Goal: Information Seeking & Learning: Learn about a topic

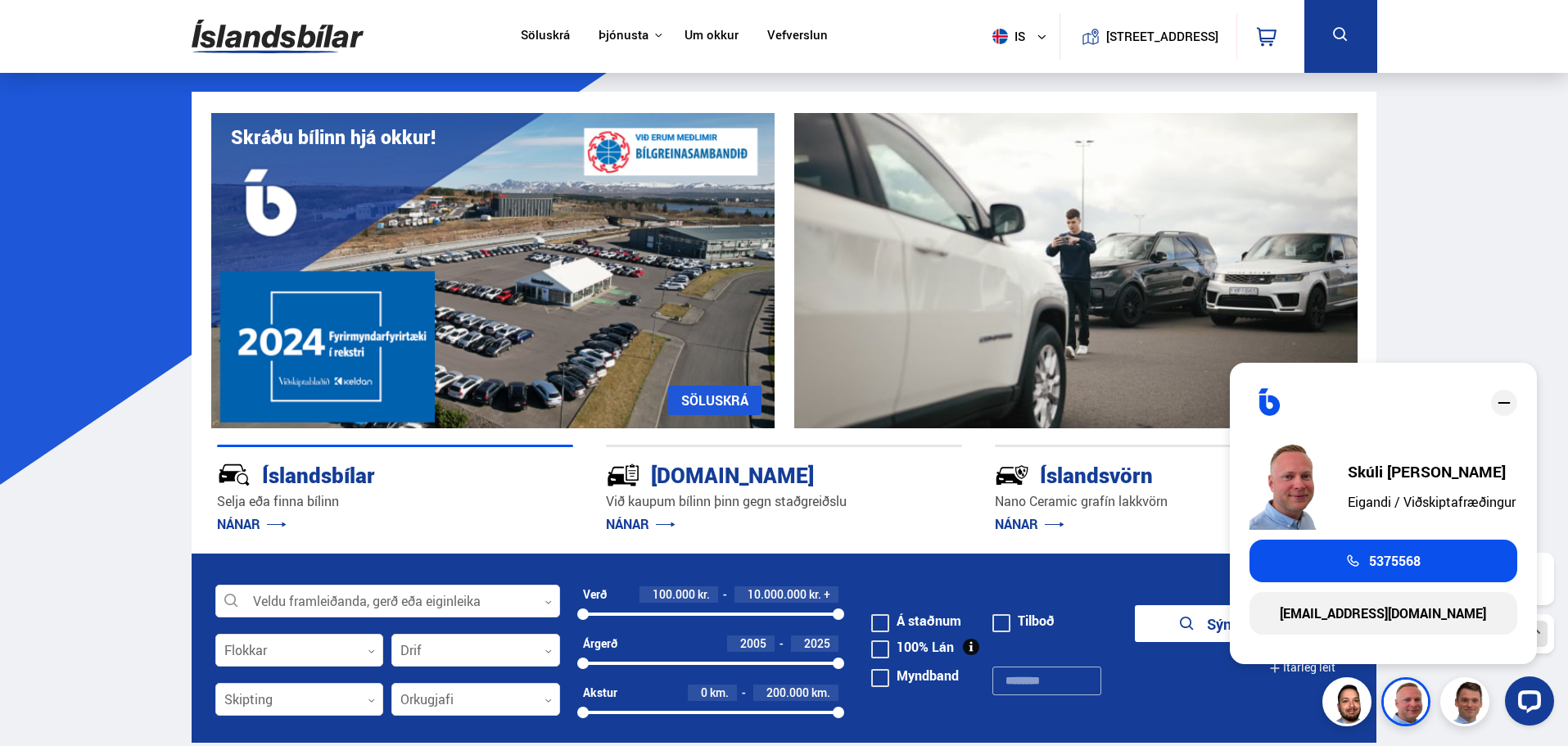
click at [1410, 564] on span "5375568" at bounding box center [1395, 561] width 52 height 15
click at [1499, 398] on icon "close" at bounding box center [1504, 403] width 20 height 20
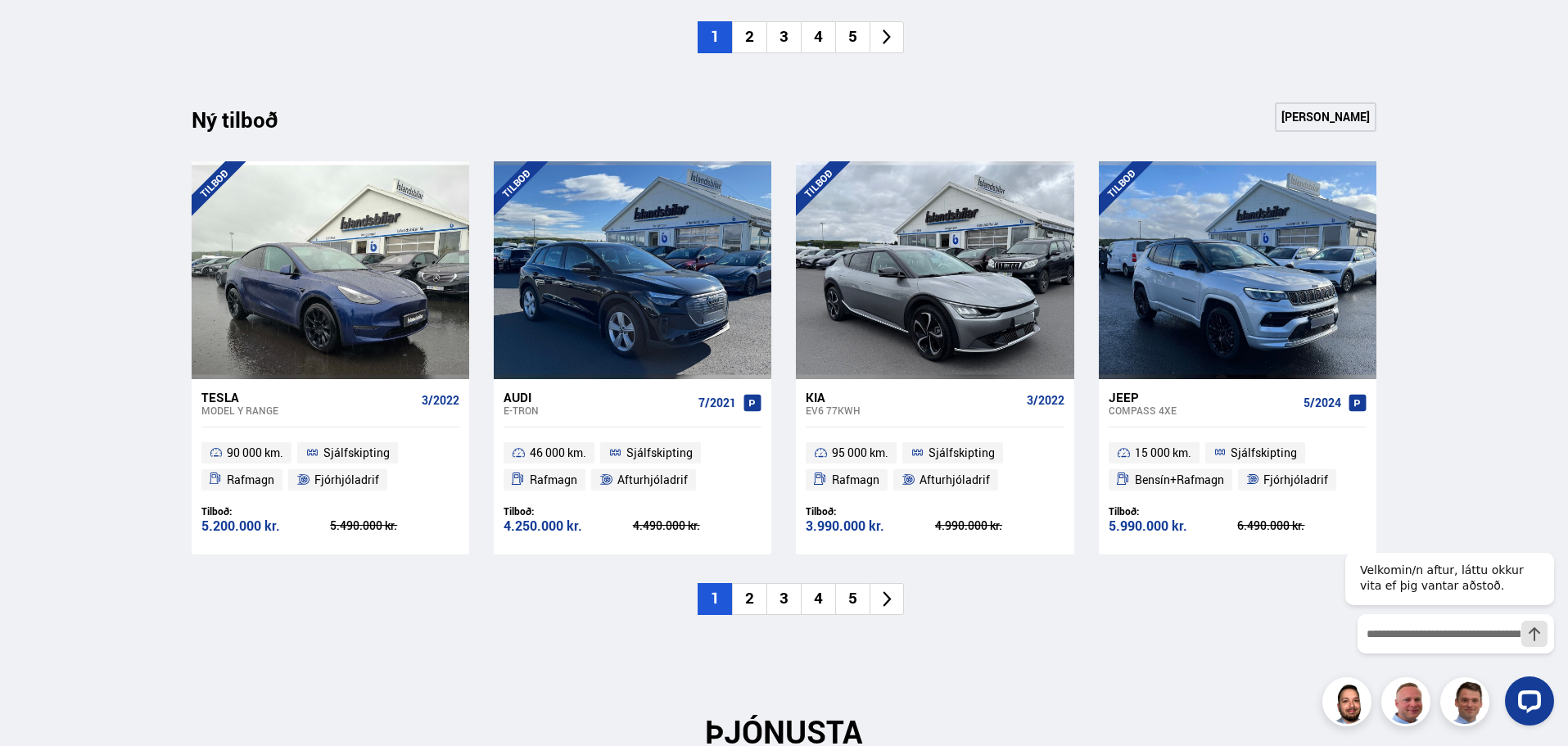
scroll to position [1638, 0]
click at [749, 605] on li "2" at bounding box center [749, 600] width 34 height 32
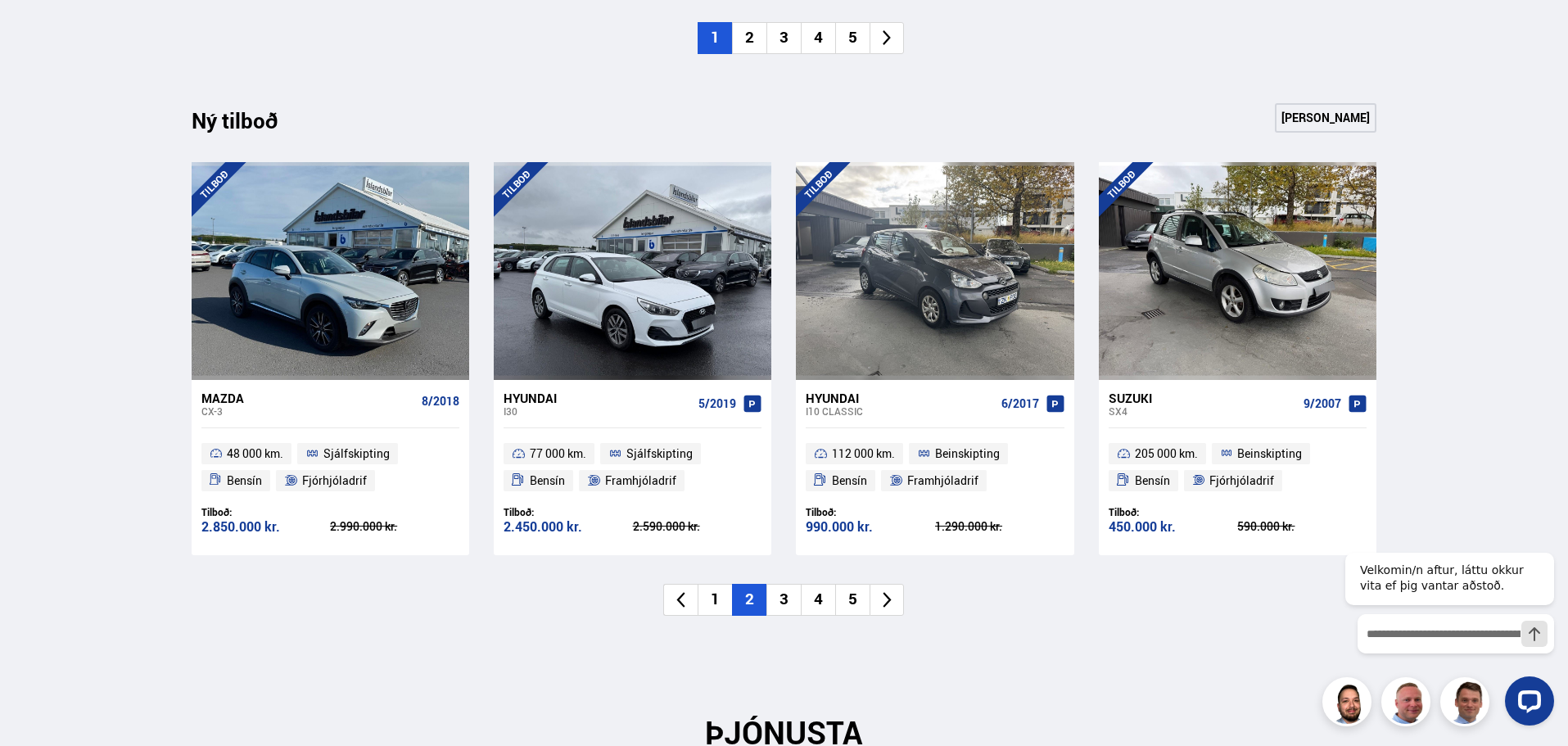
click at [789, 601] on li "3" at bounding box center [784, 600] width 34 height 32
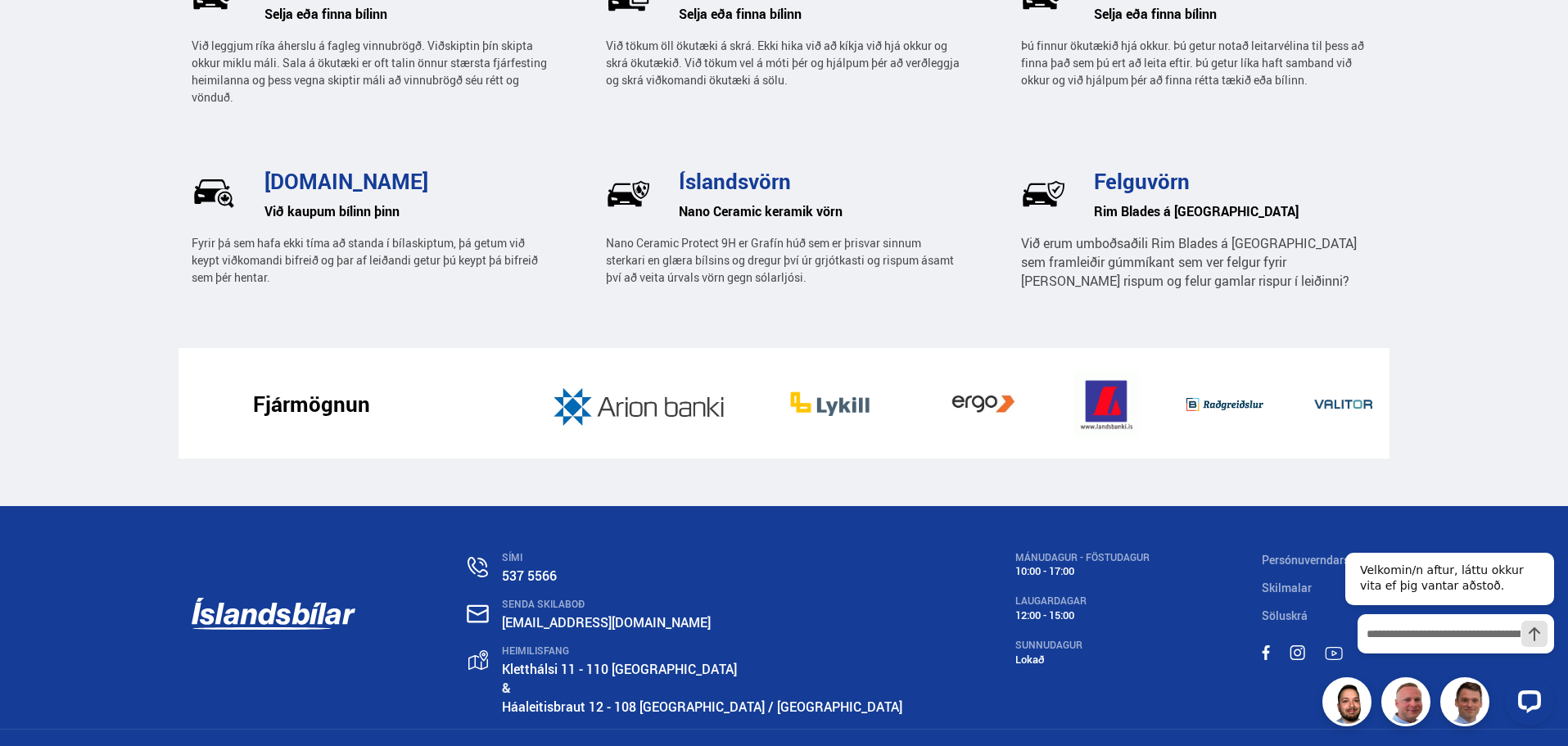
scroll to position [1890, 0]
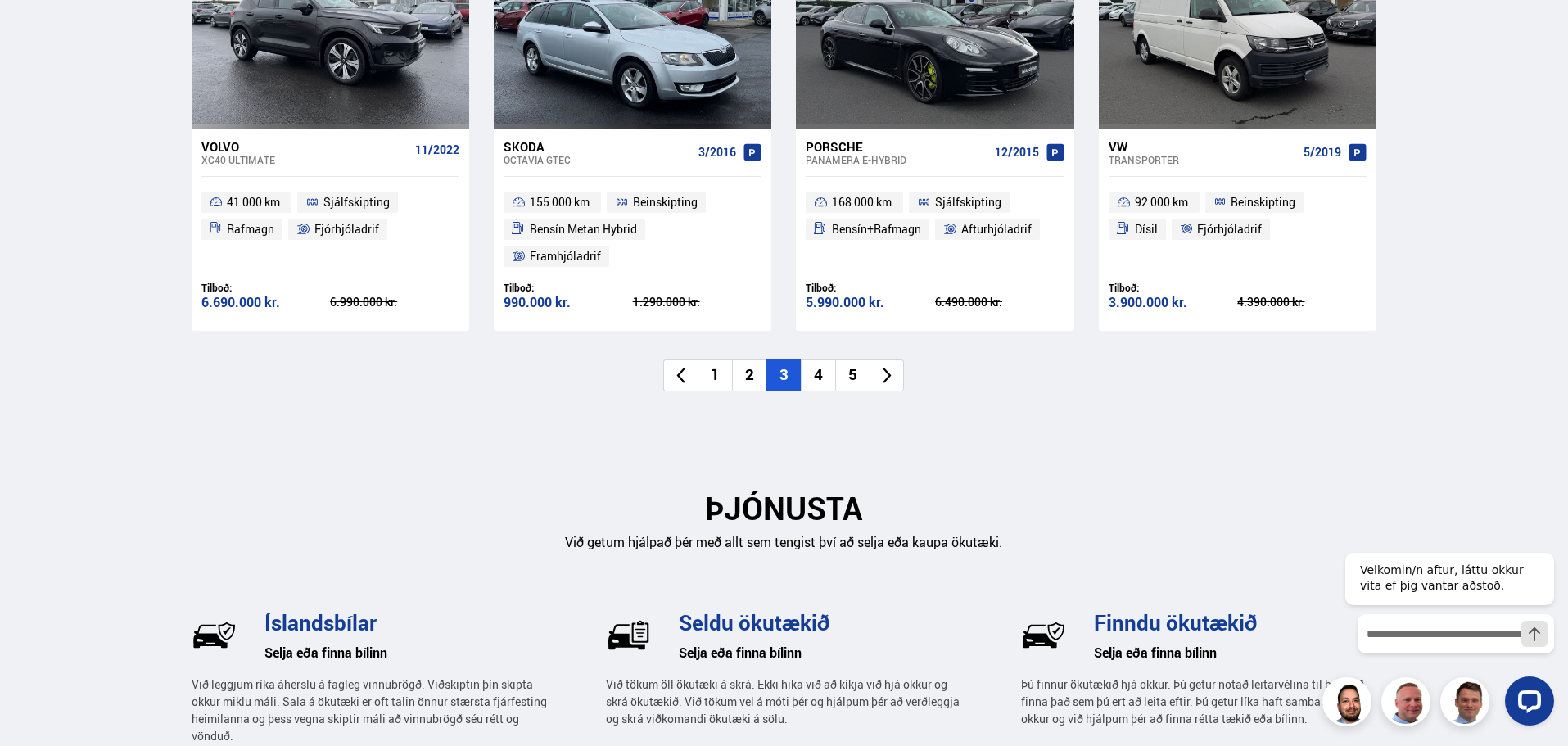
click at [820, 360] on li "4" at bounding box center [818, 375] width 34 height 32
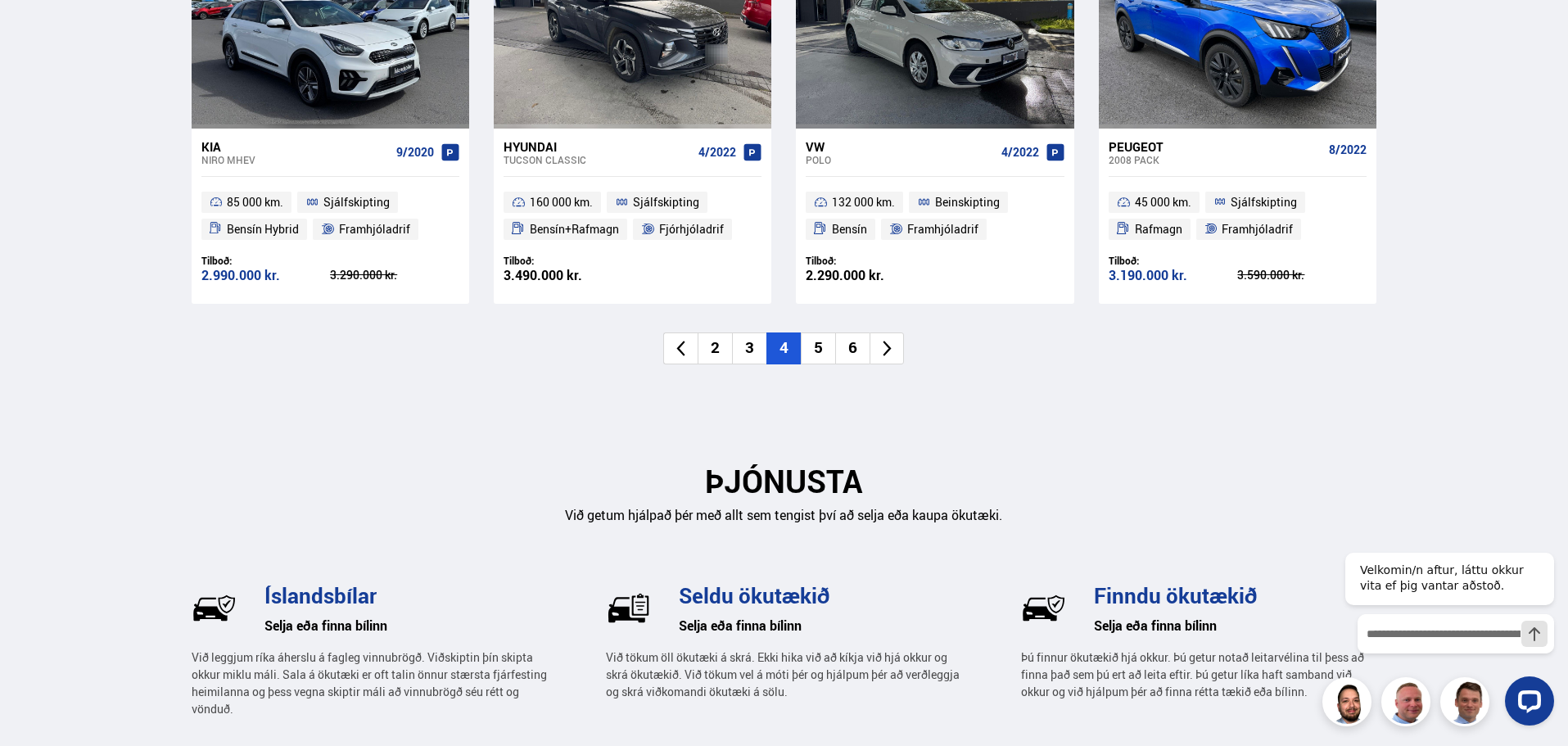
click at [720, 350] on li "2" at bounding box center [715, 348] width 34 height 32
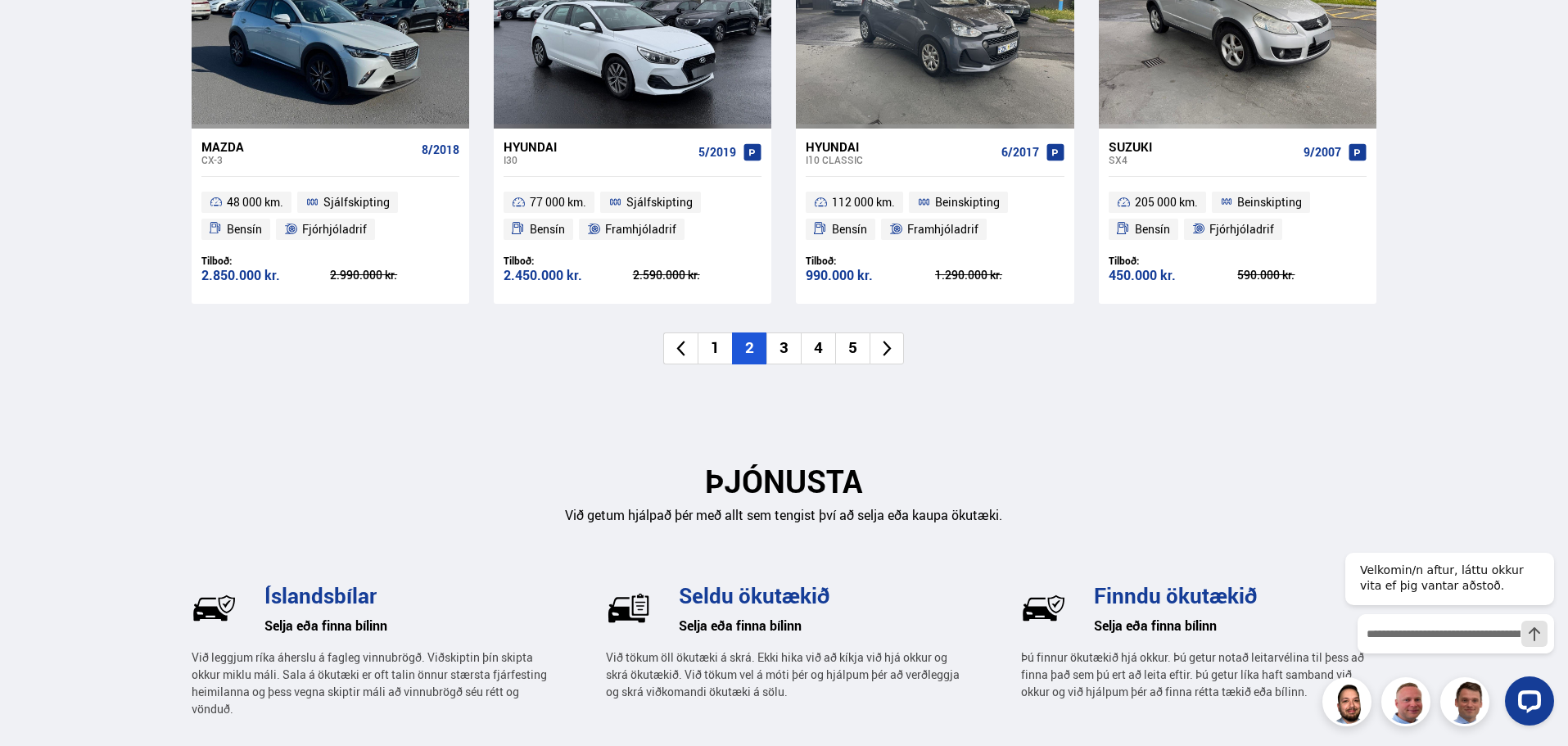
click at [784, 348] on li "3" at bounding box center [784, 348] width 34 height 32
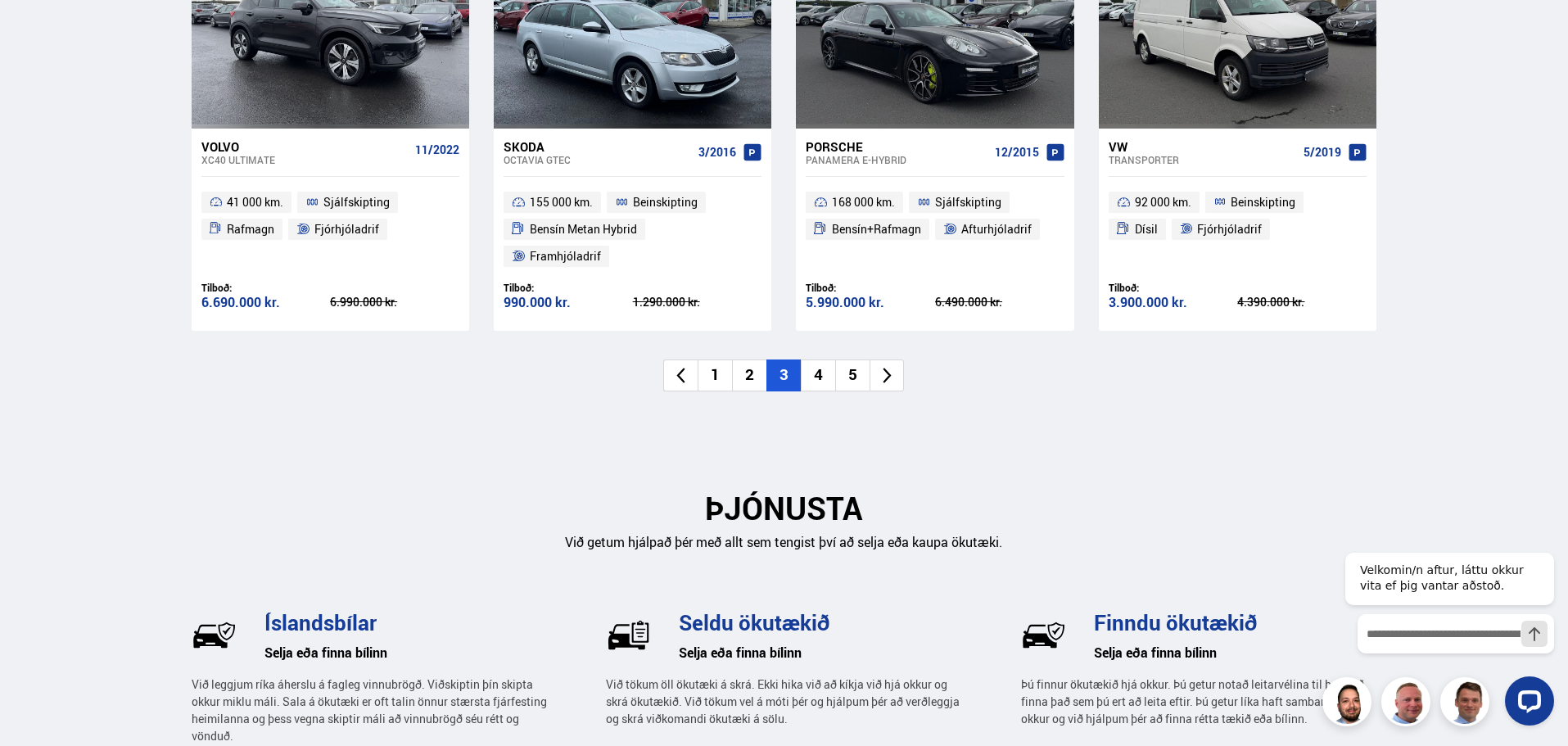
click at [812, 360] on li "4" at bounding box center [818, 375] width 34 height 32
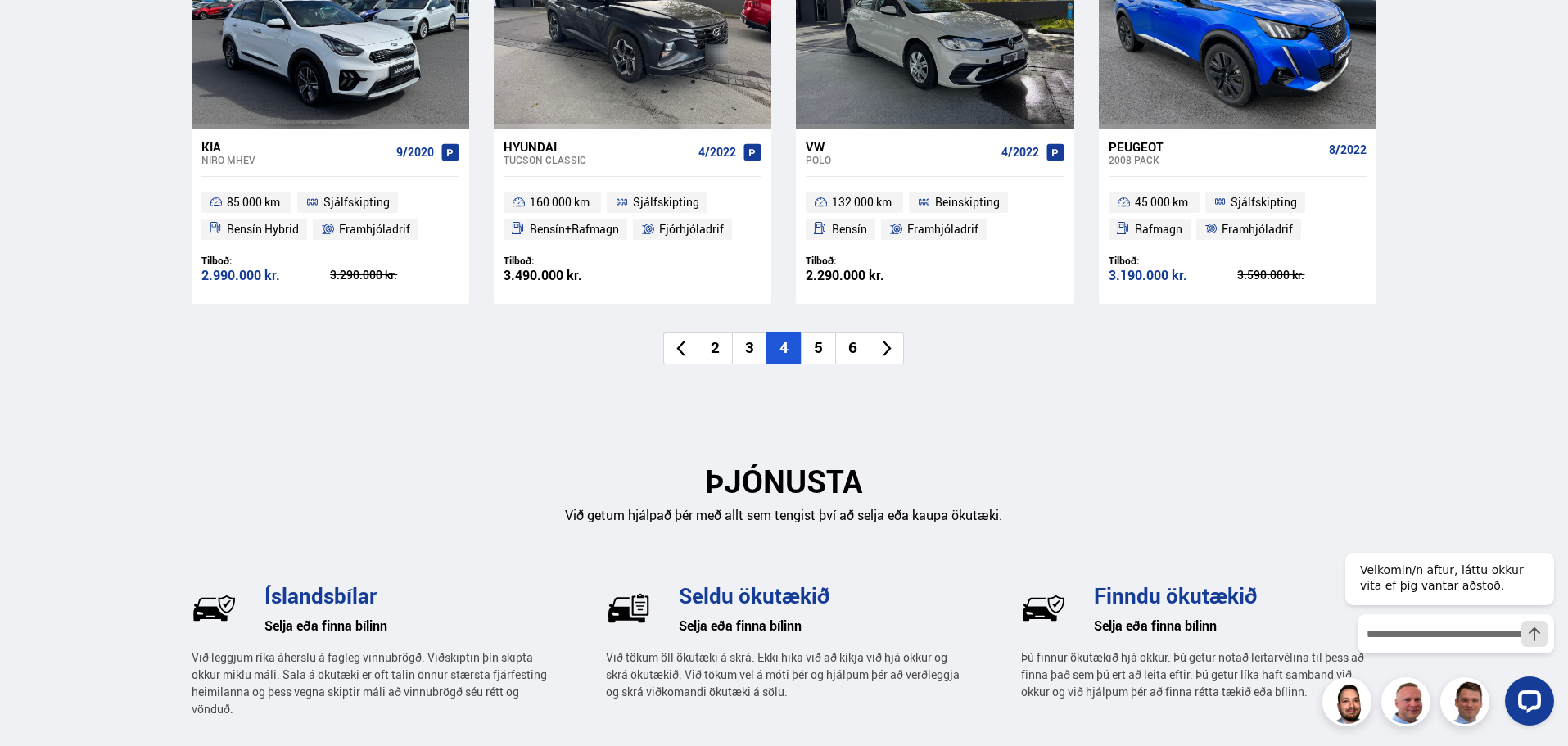
click at [815, 340] on li "5" at bounding box center [818, 348] width 34 height 32
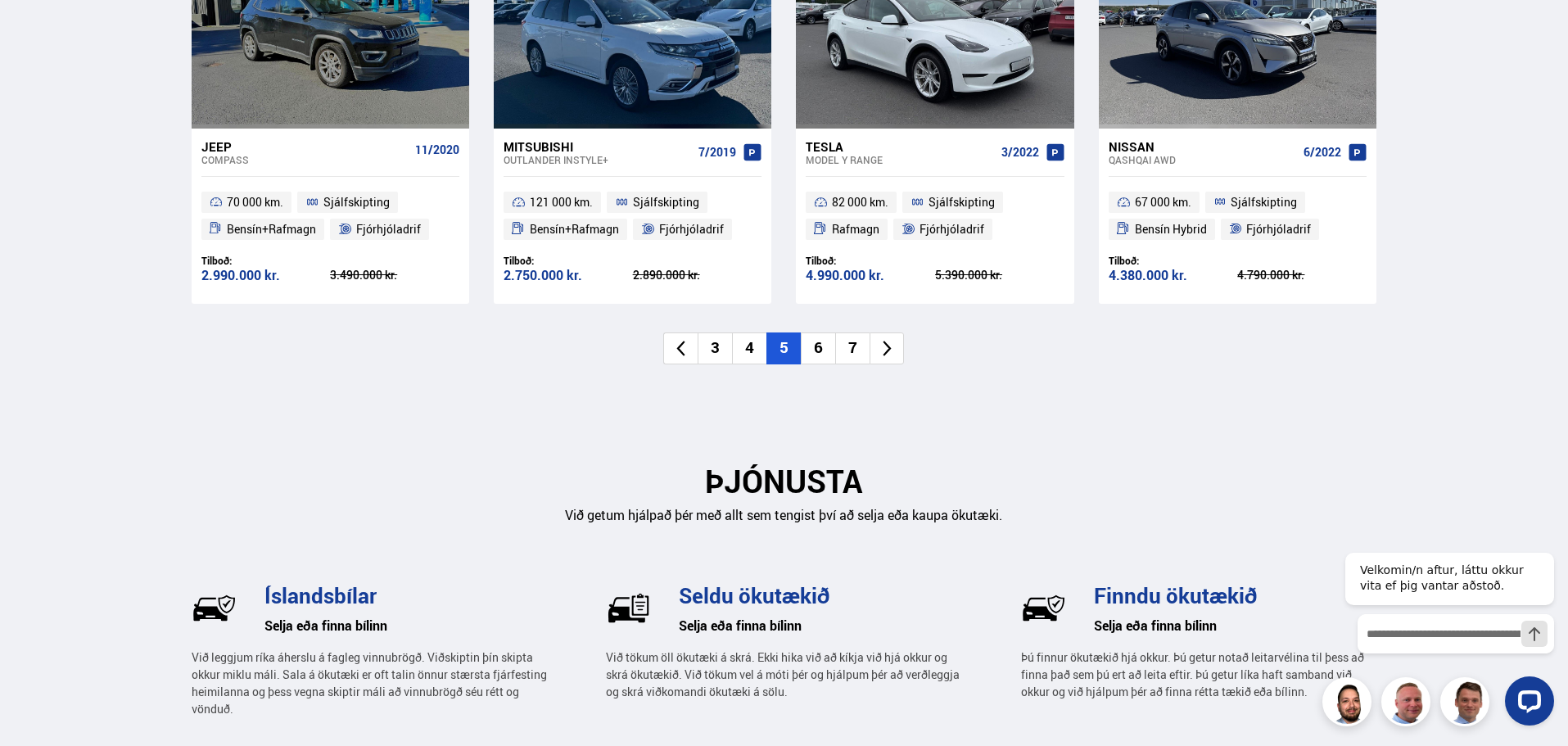
click at [823, 348] on li "6" at bounding box center [818, 348] width 34 height 32
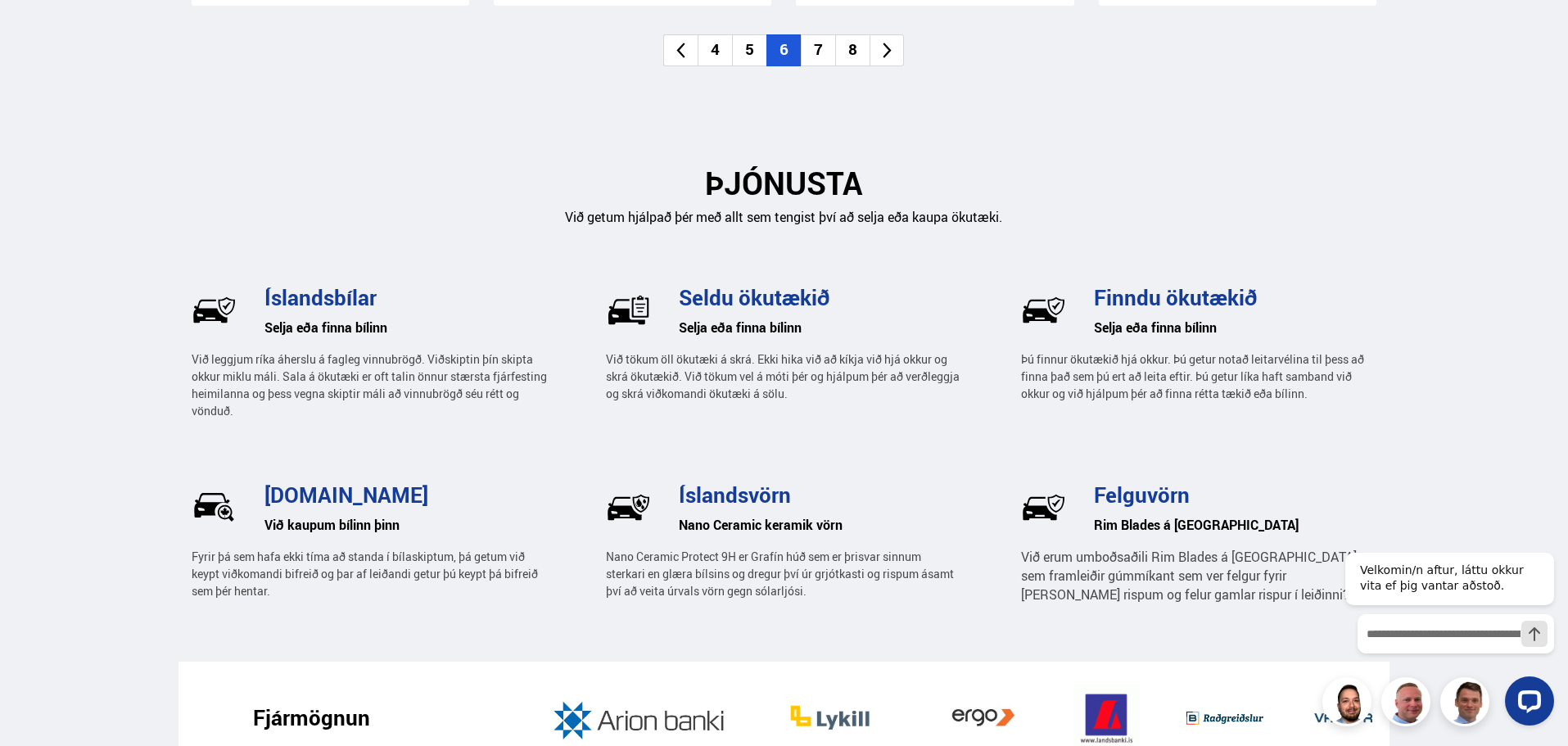
scroll to position [2217, 0]
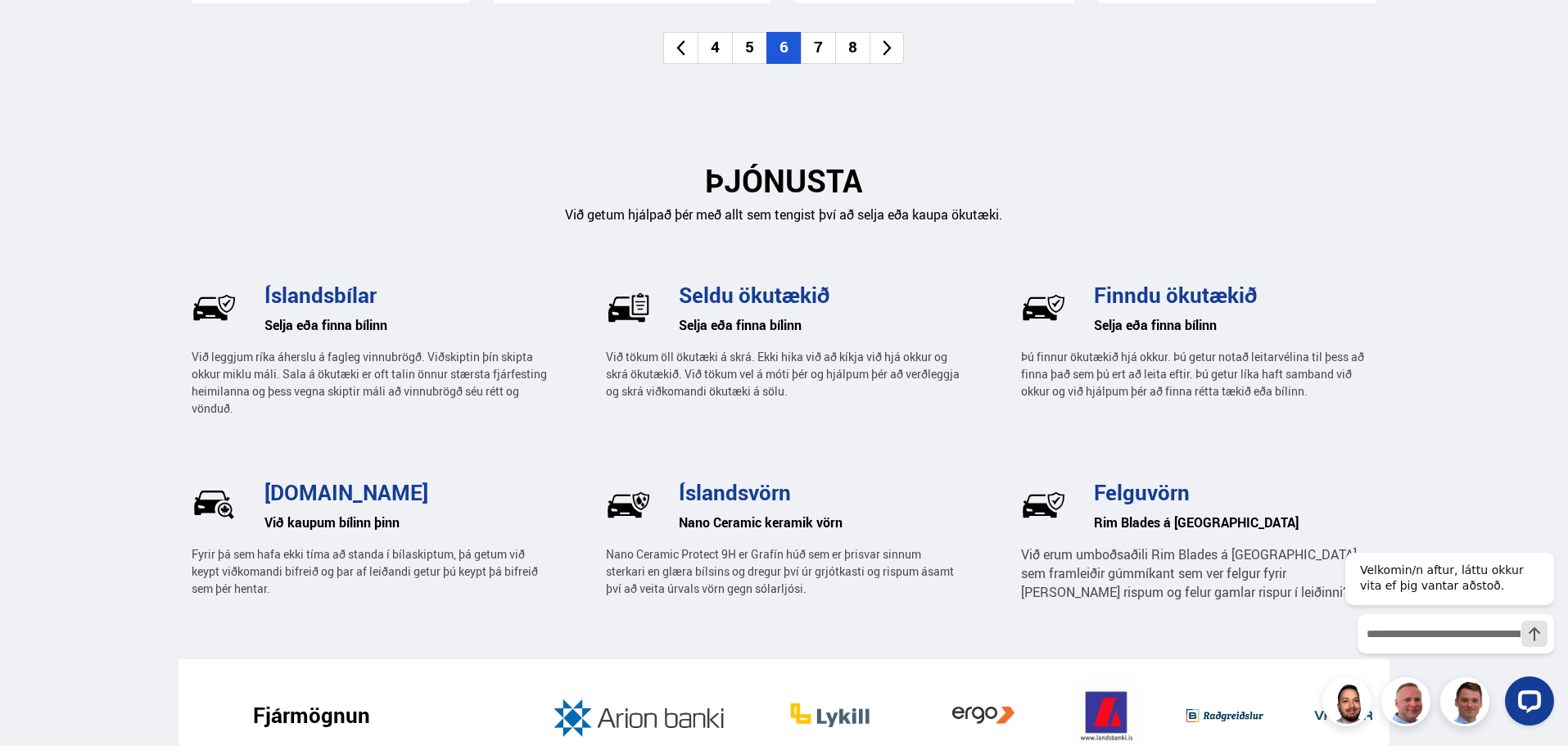
click at [816, 32] on li "7" at bounding box center [818, 48] width 34 height 32
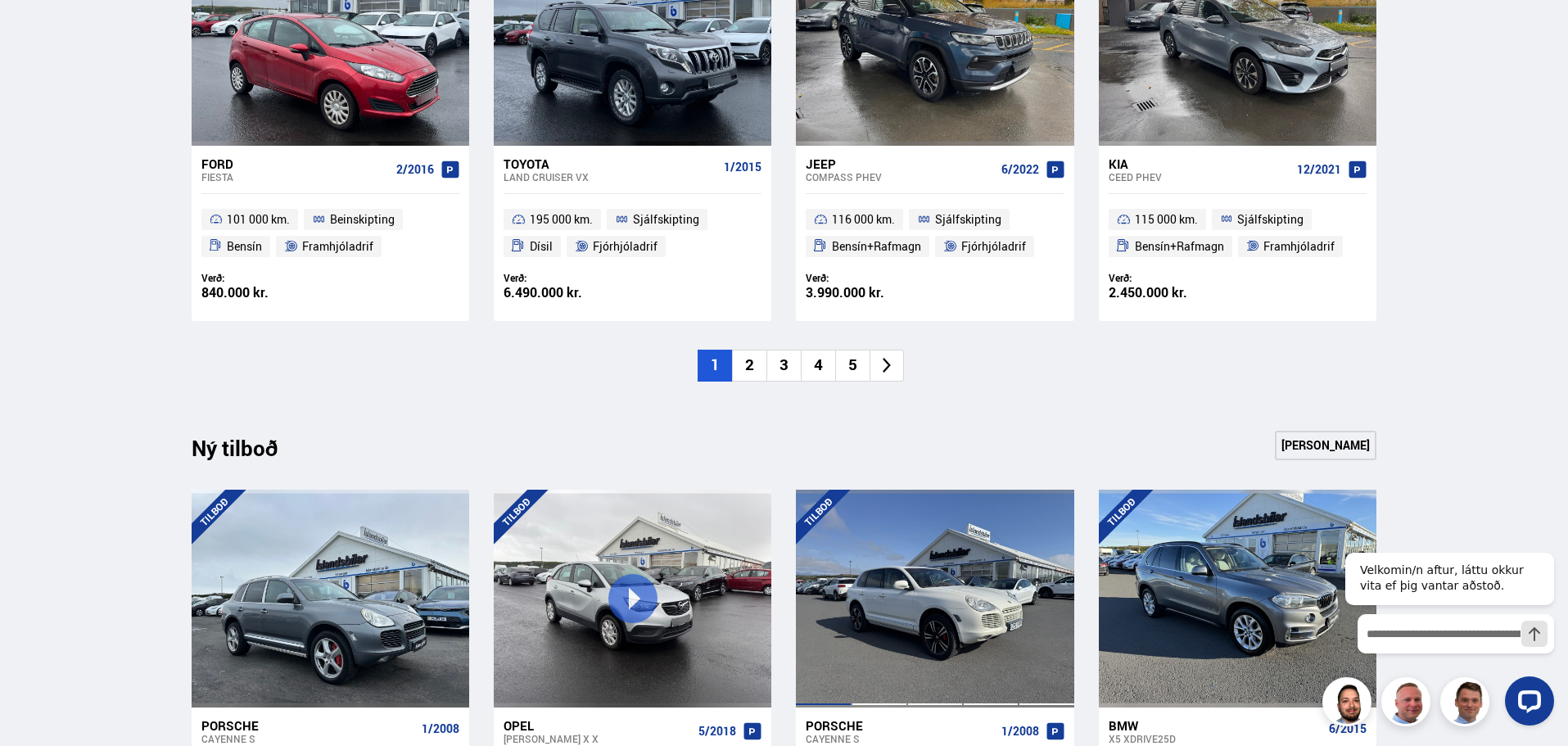
scroll to position [1638, 0]
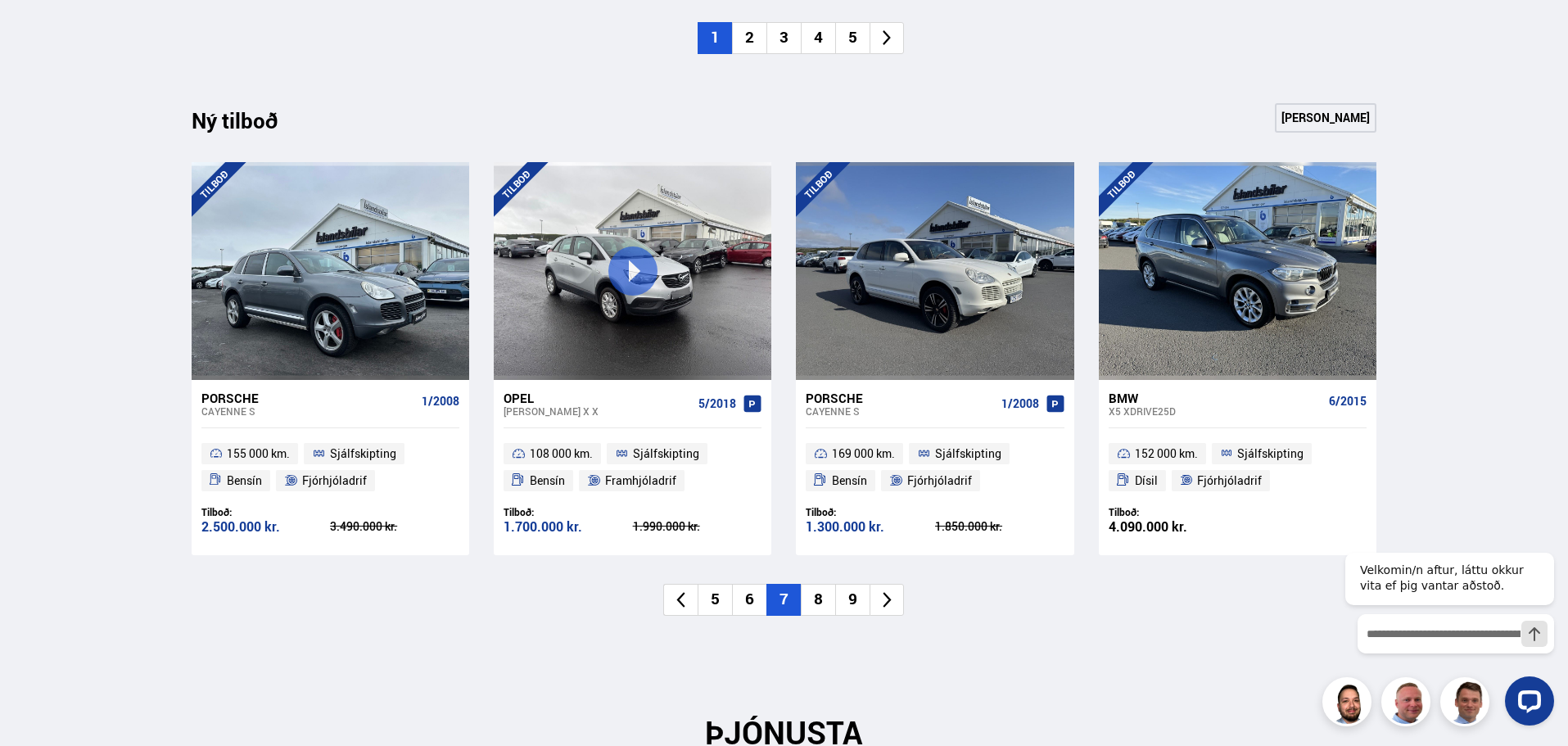
click at [821, 600] on li "8" at bounding box center [818, 600] width 34 height 32
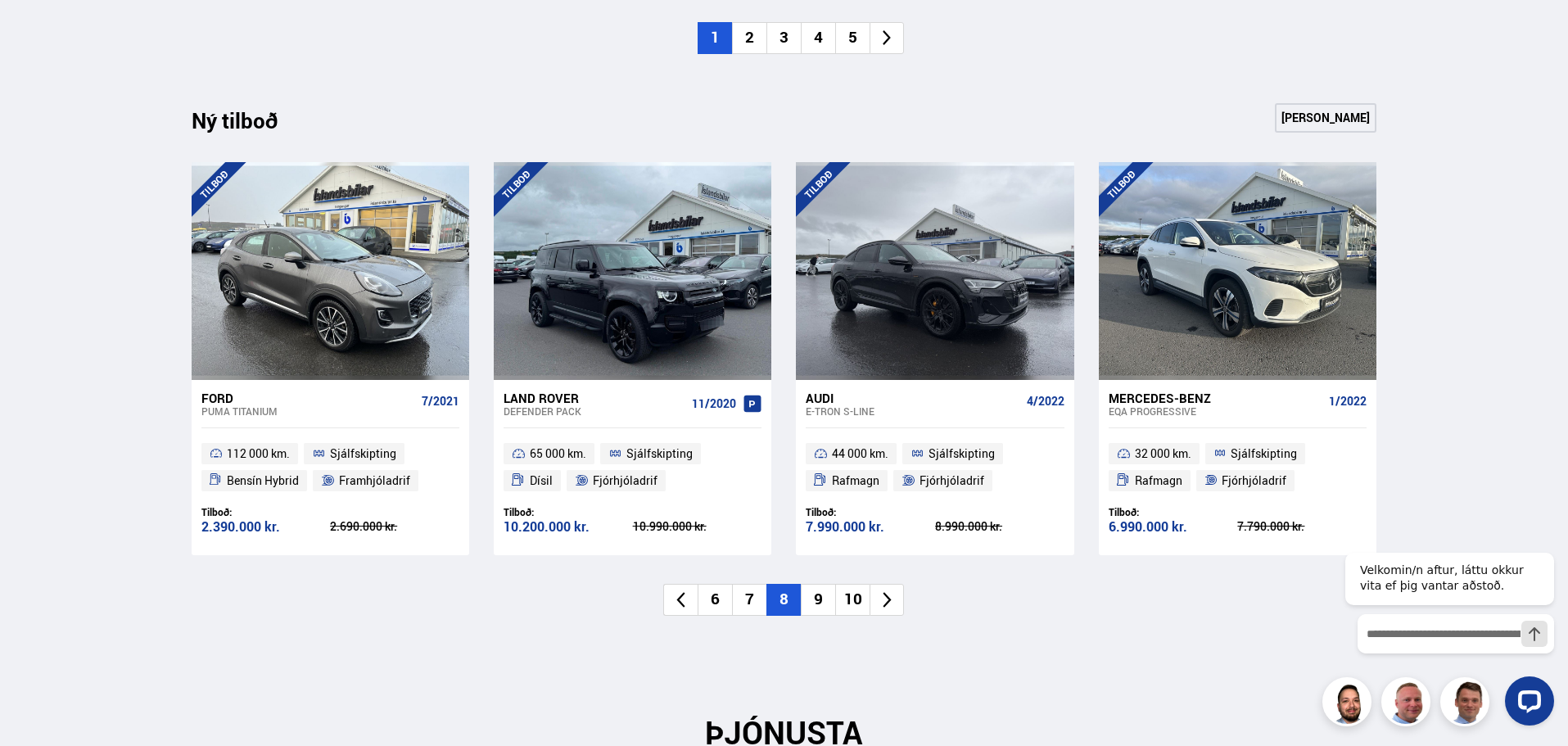
click at [821, 599] on li "9" at bounding box center [818, 600] width 34 height 32
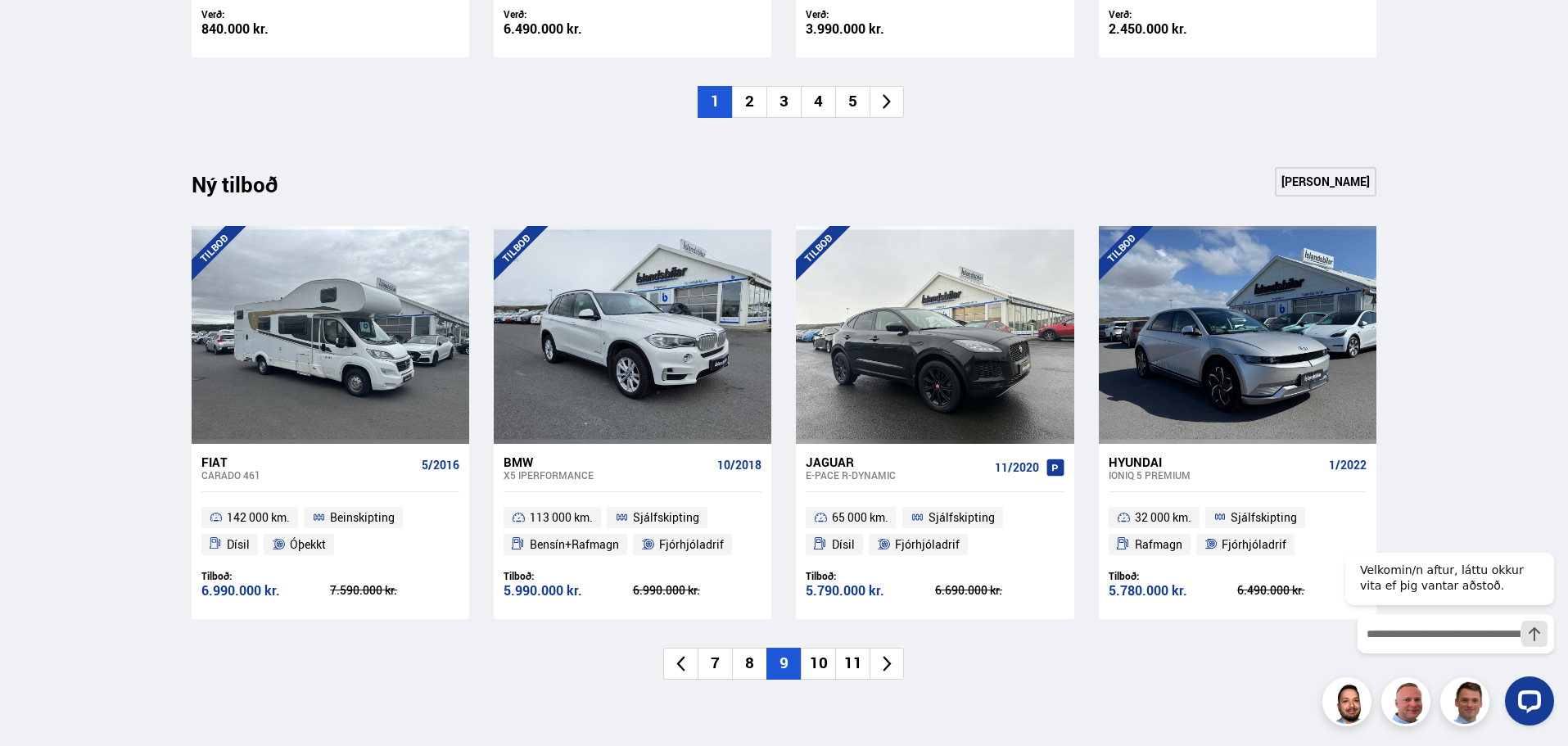
scroll to position [1562, 0]
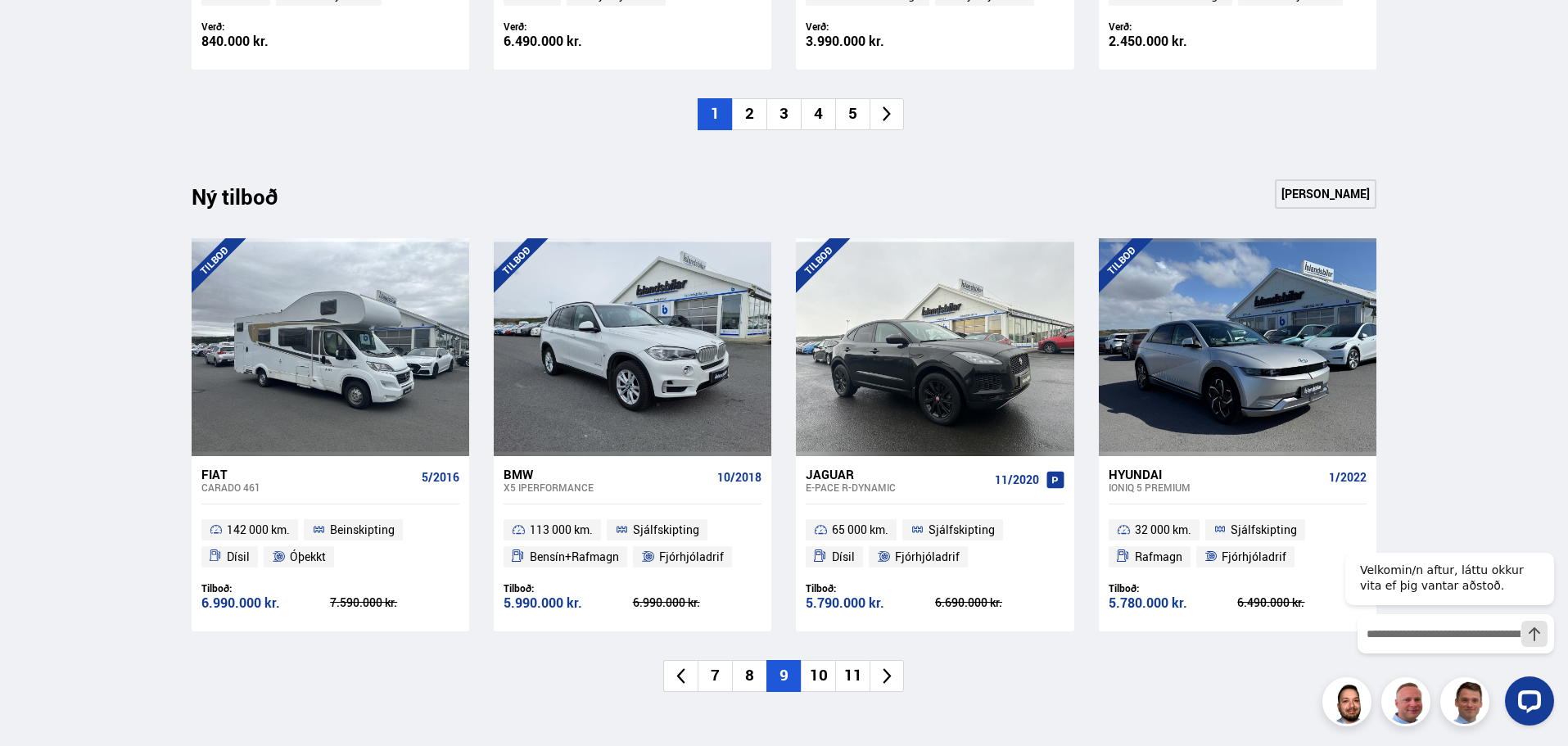
click at [811, 675] on li "10" at bounding box center [818, 676] width 34 height 32
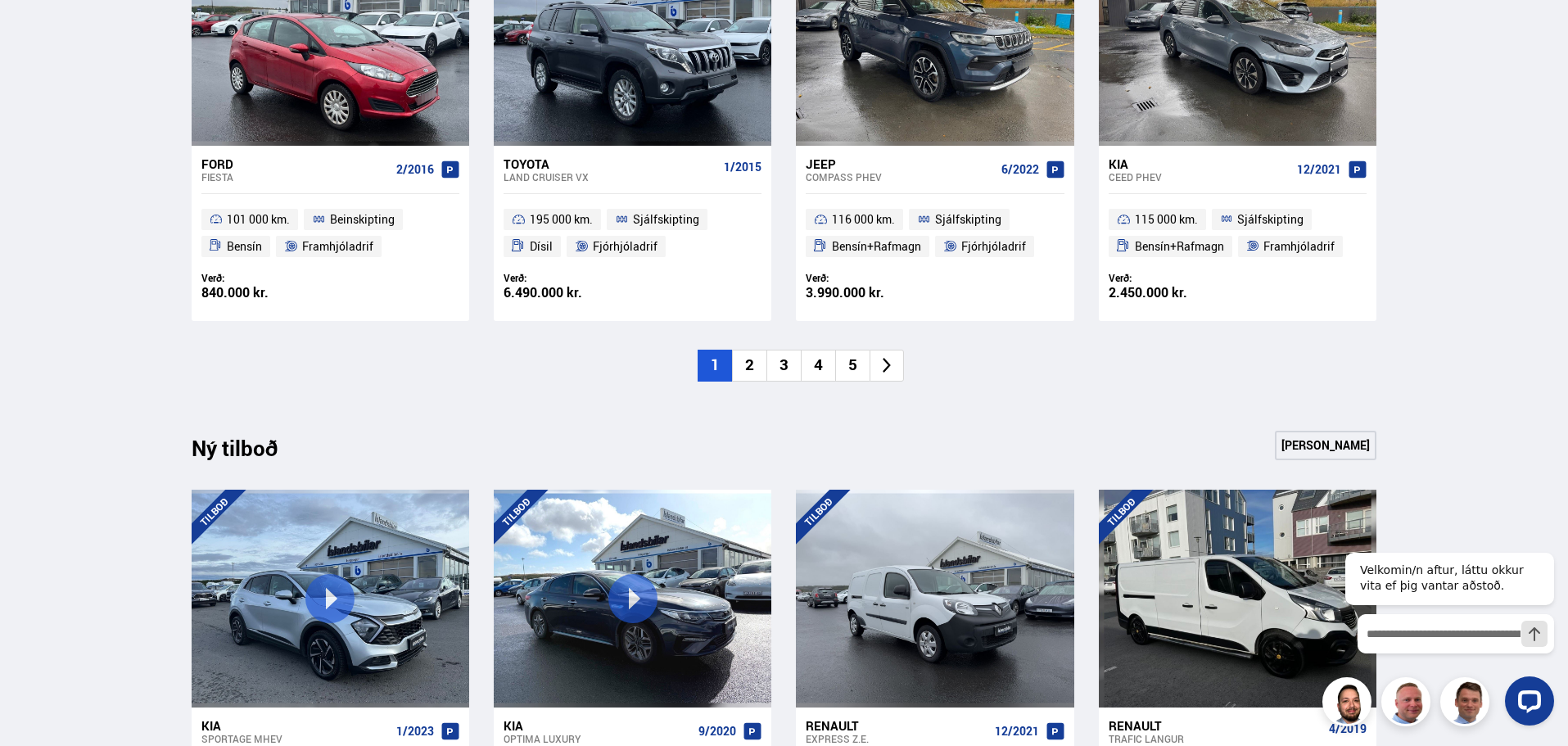
scroll to position [1638, 0]
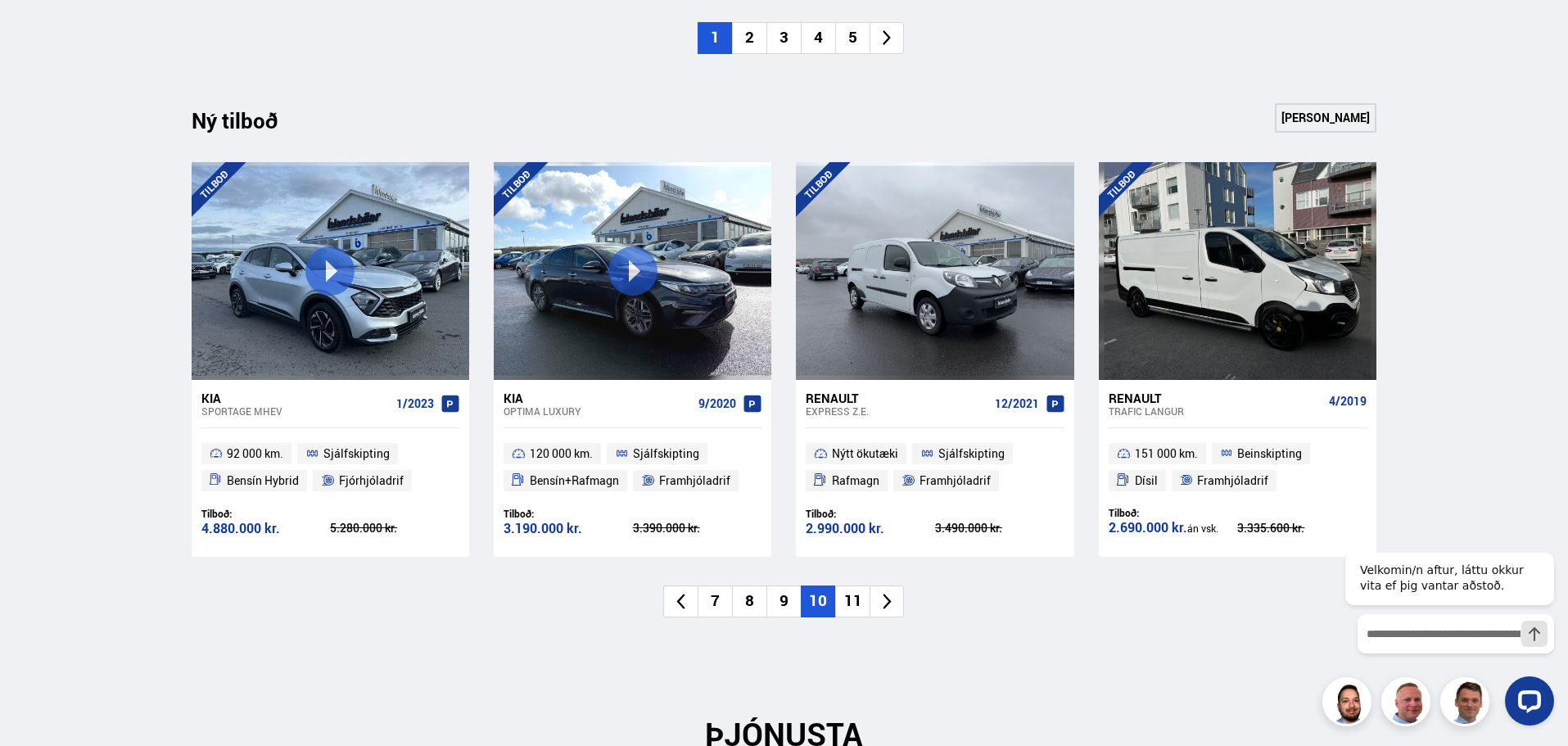
click at [848, 604] on li "11" at bounding box center [853, 601] width 34 height 32
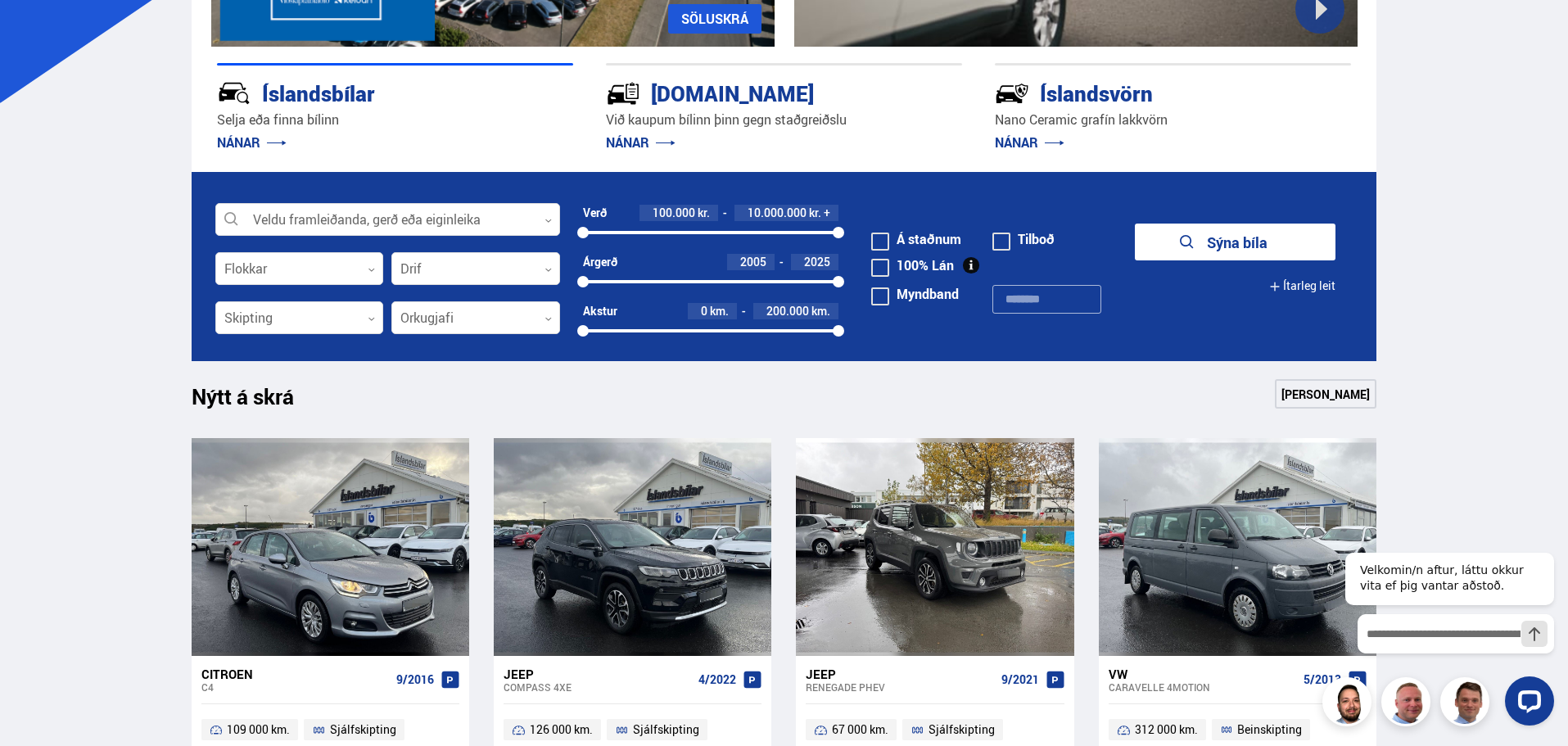
scroll to position [328, 0]
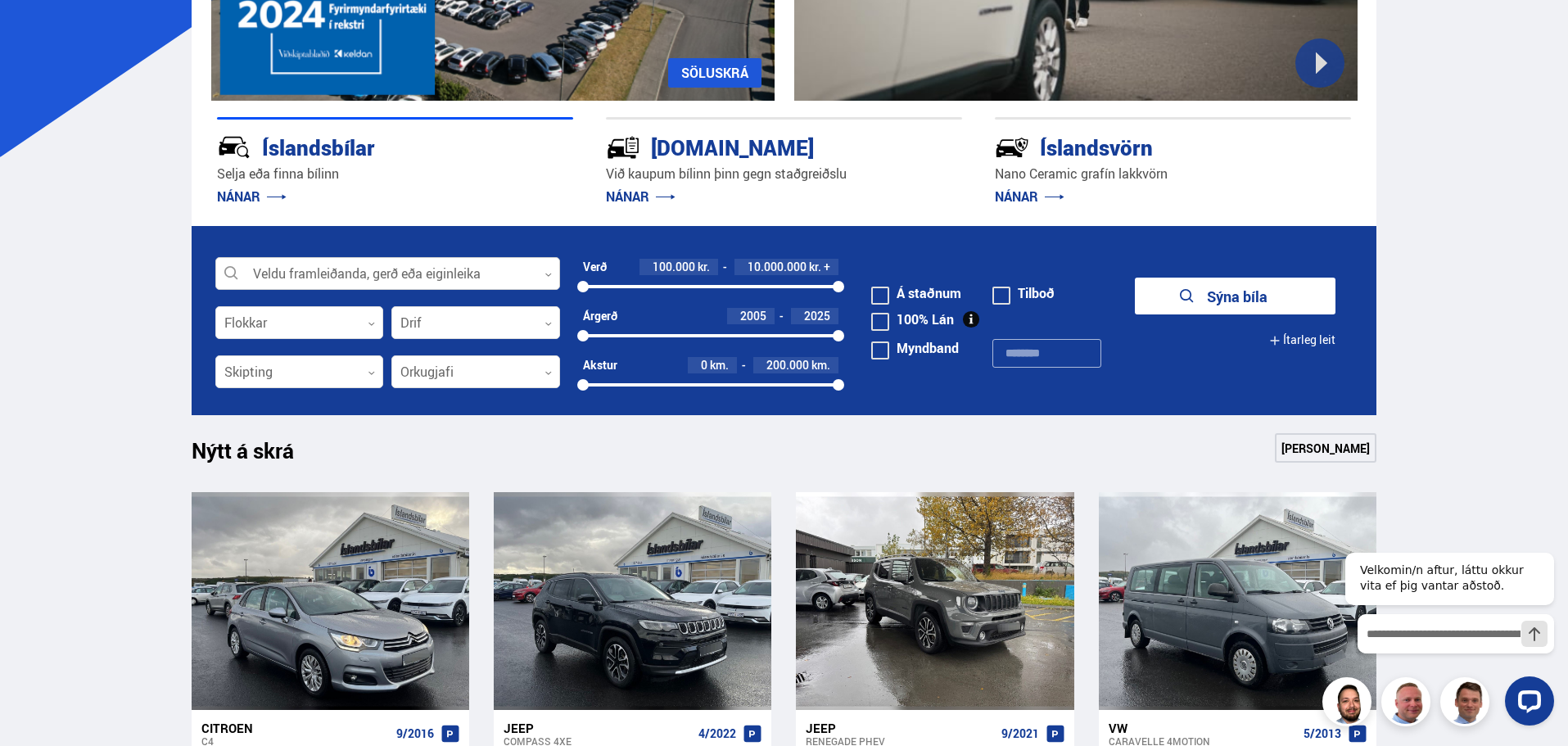
click at [330, 274] on div at bounding box center [388, 274] width 345 height 33
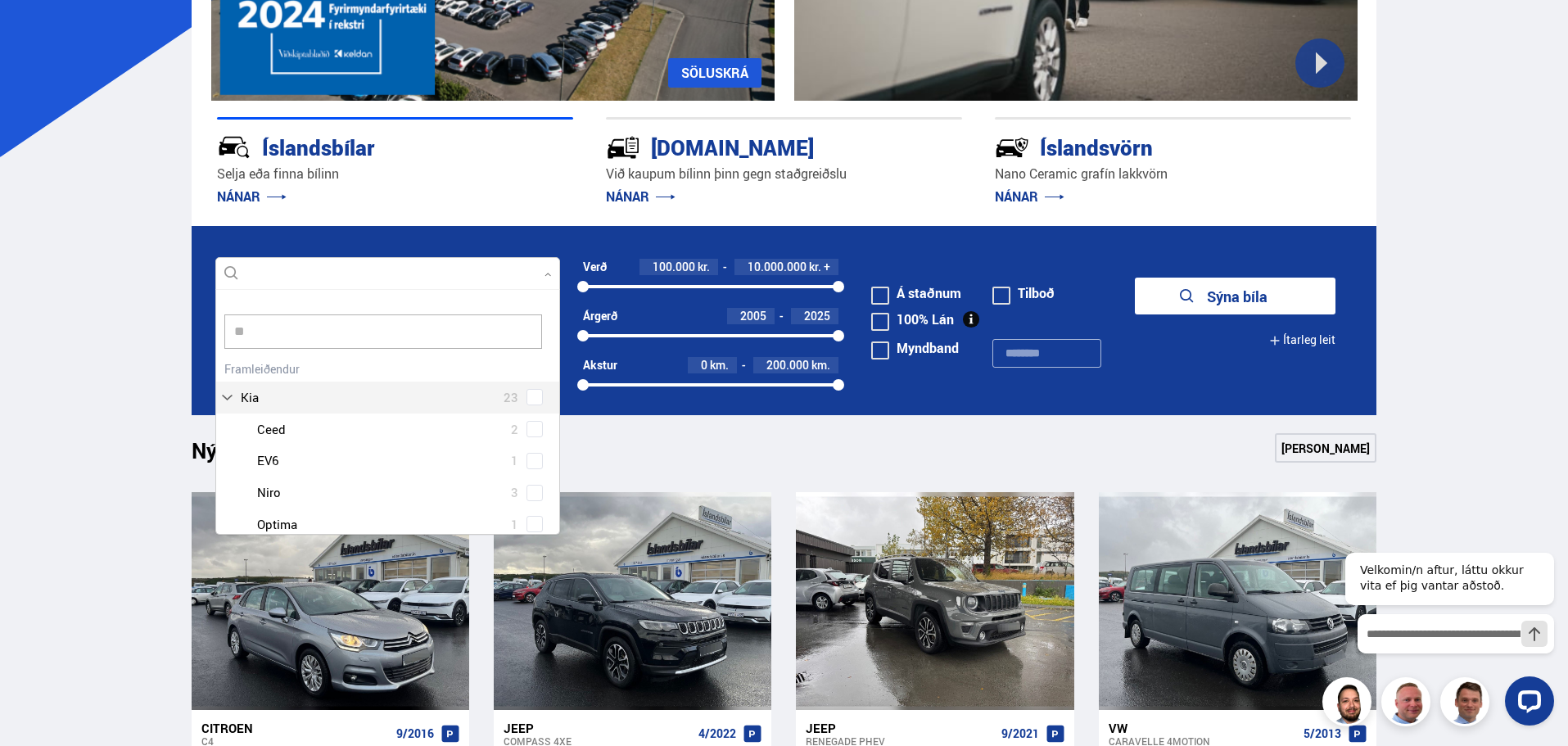
scroll to position [16, 0]
type input "***"
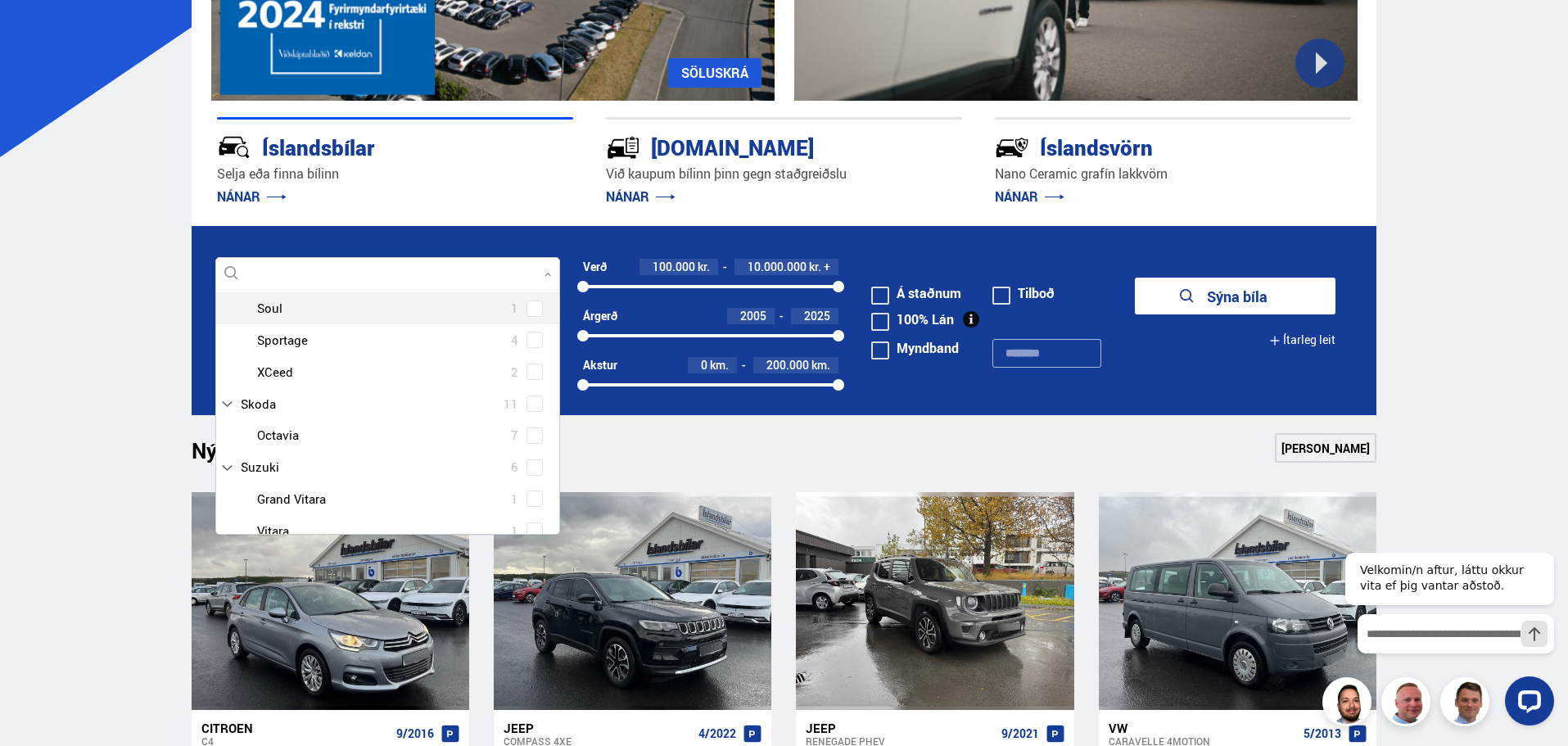
click at [531, 311] on span at bounding box center [535, 309] width 7 height 7
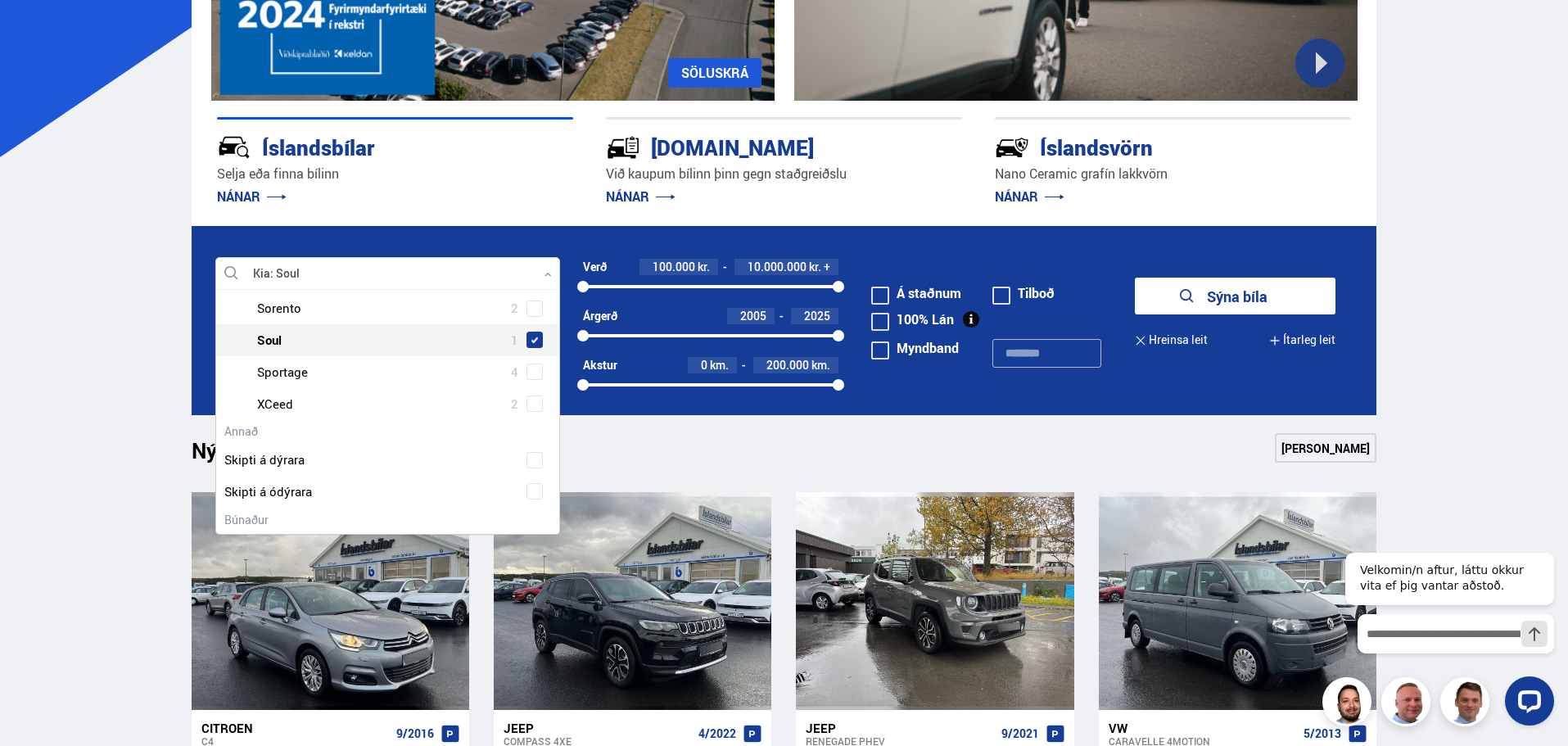
scroll to position [375, 0]
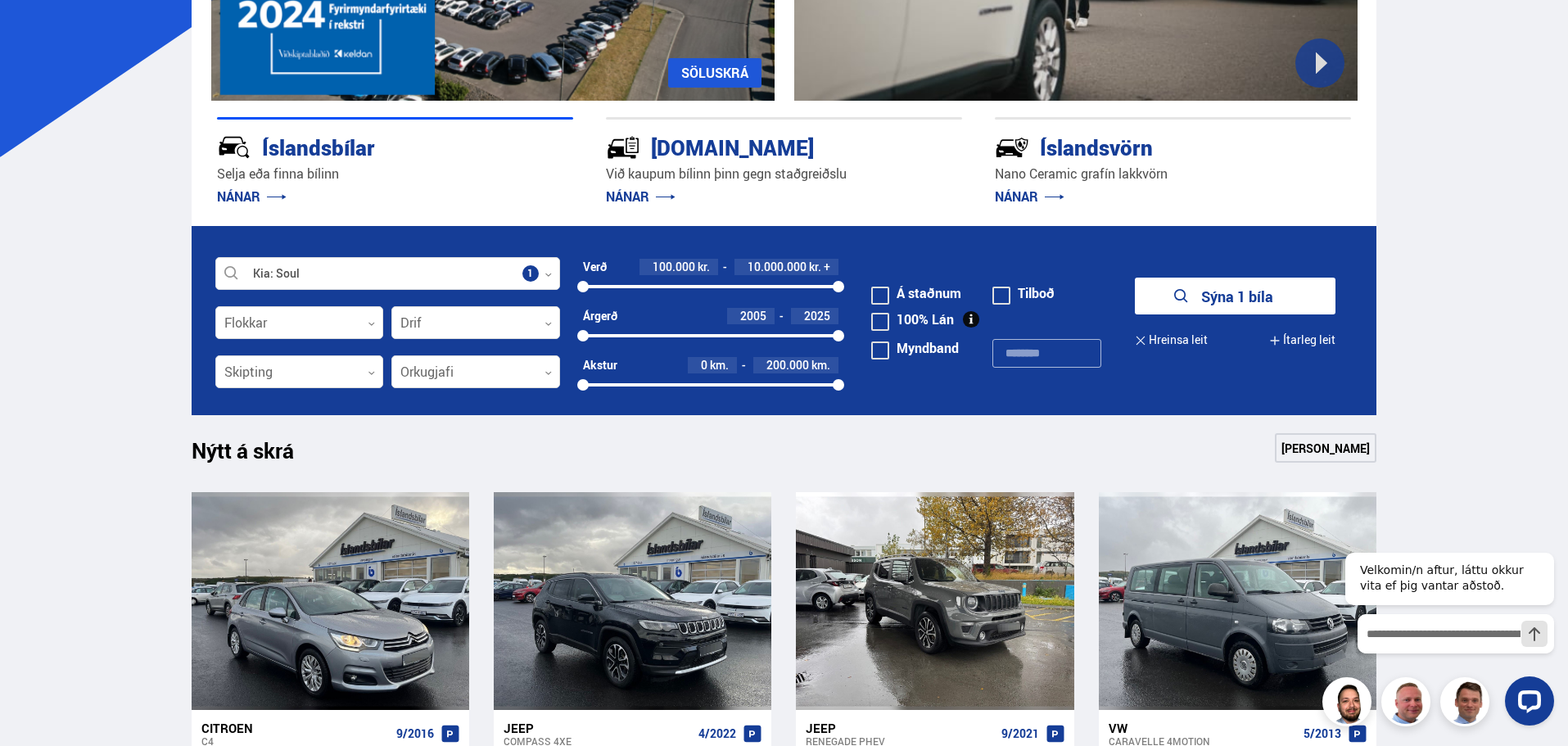
click at [1230, 287] on button "Sýna 1 bíla" at bounding box center [1235, 296] width 200 height 37
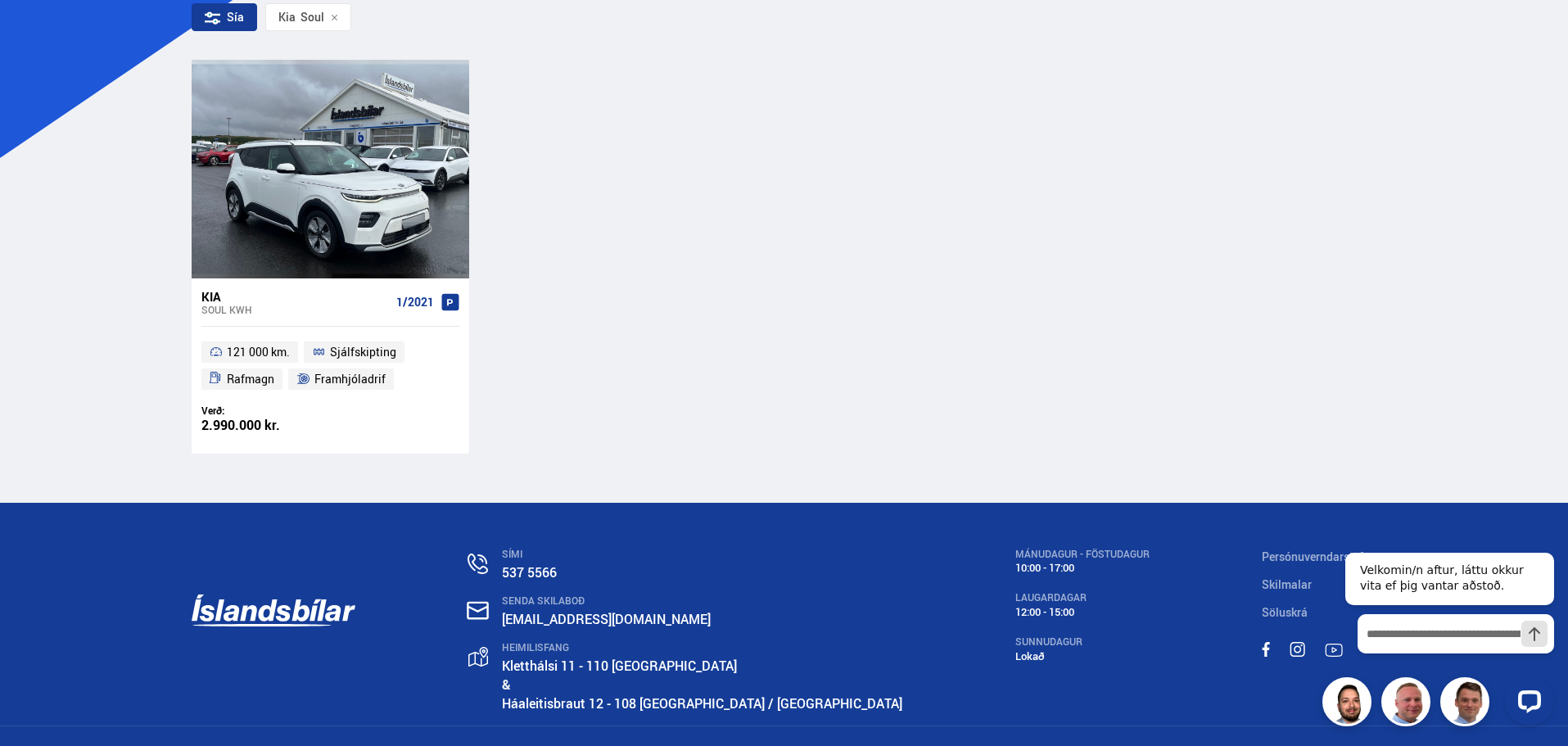
scroll to position [328, 0]
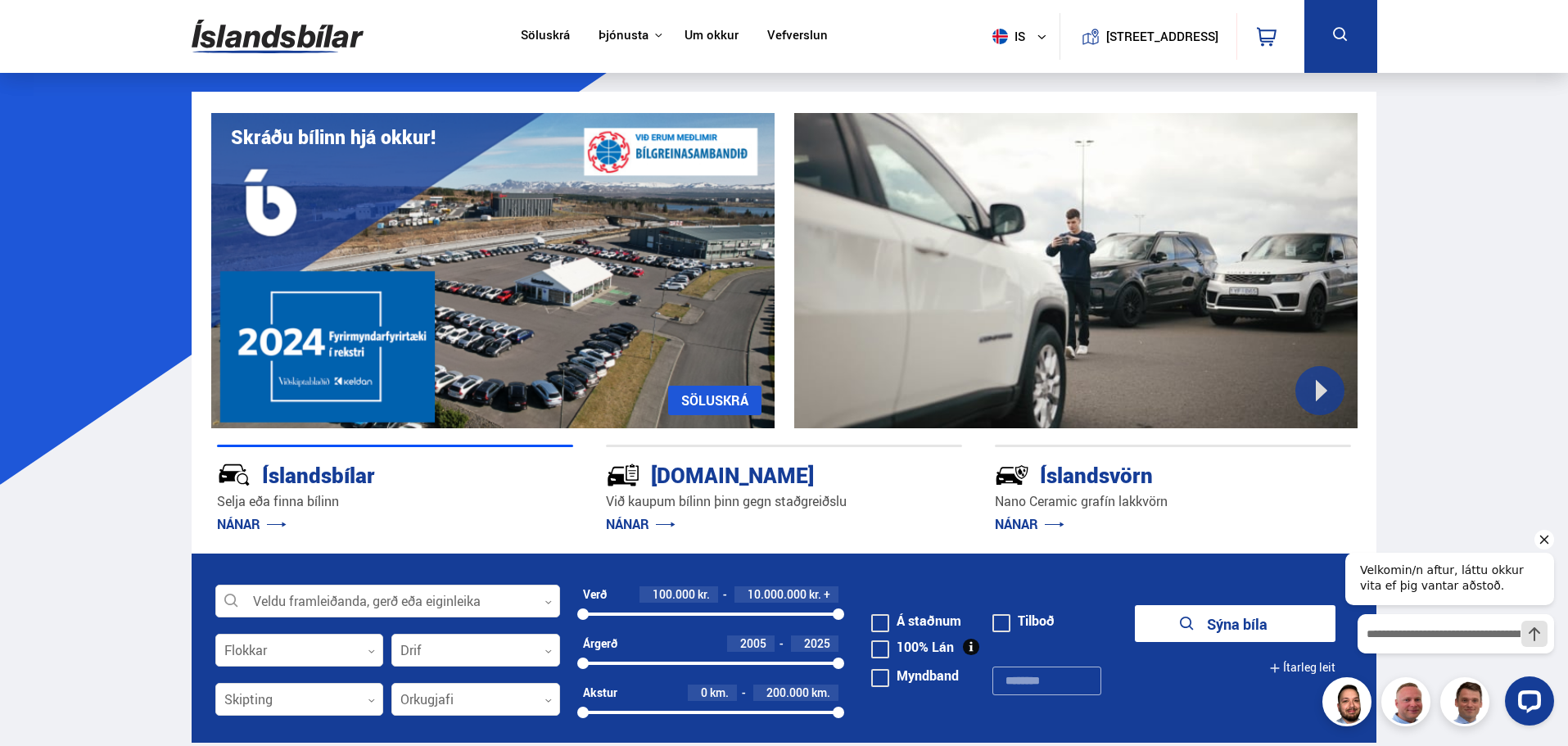
click at [1546, 541] on icon "Hide greeting" at bounding box center [1544, 540] width 9 height 9
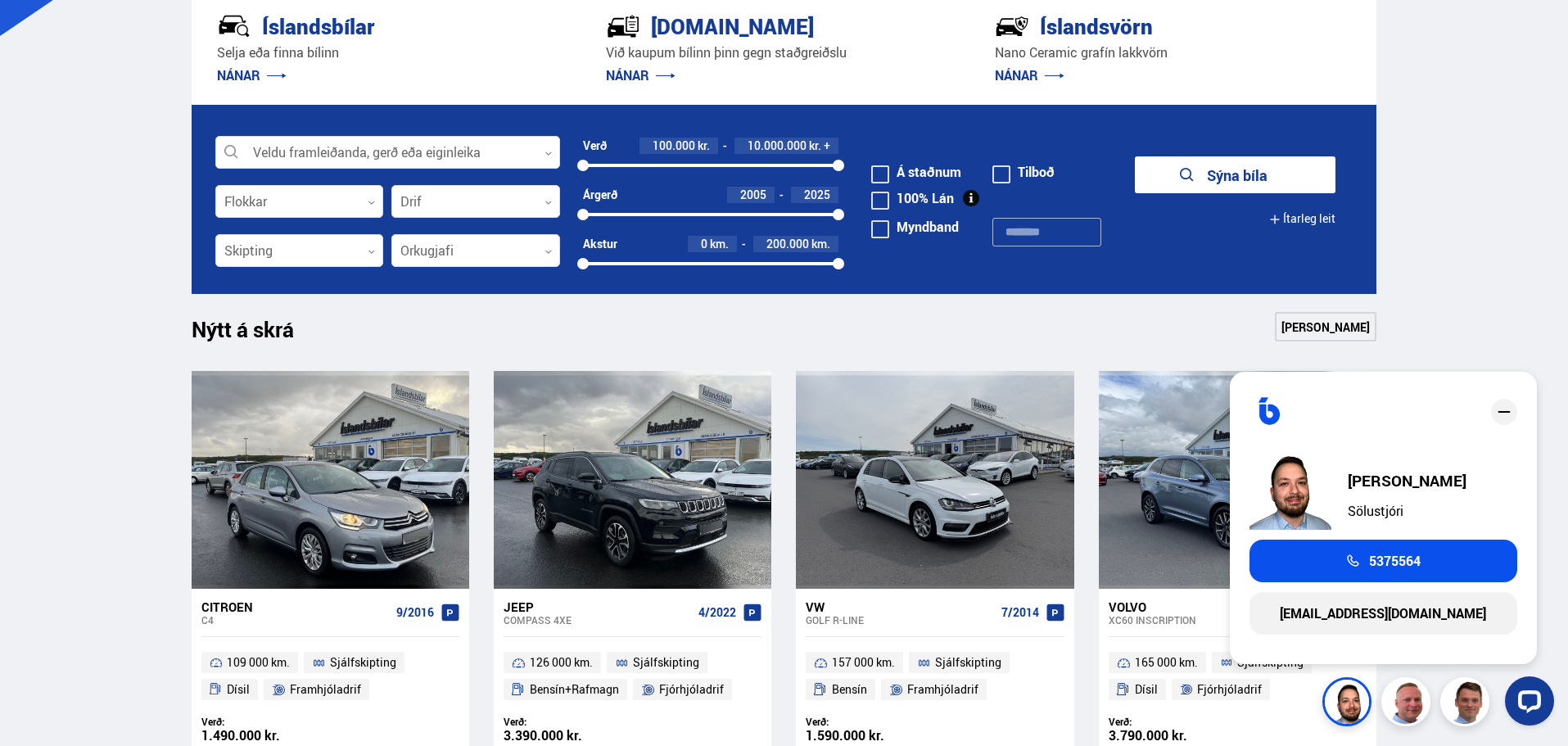
scroll to position [983, 0]
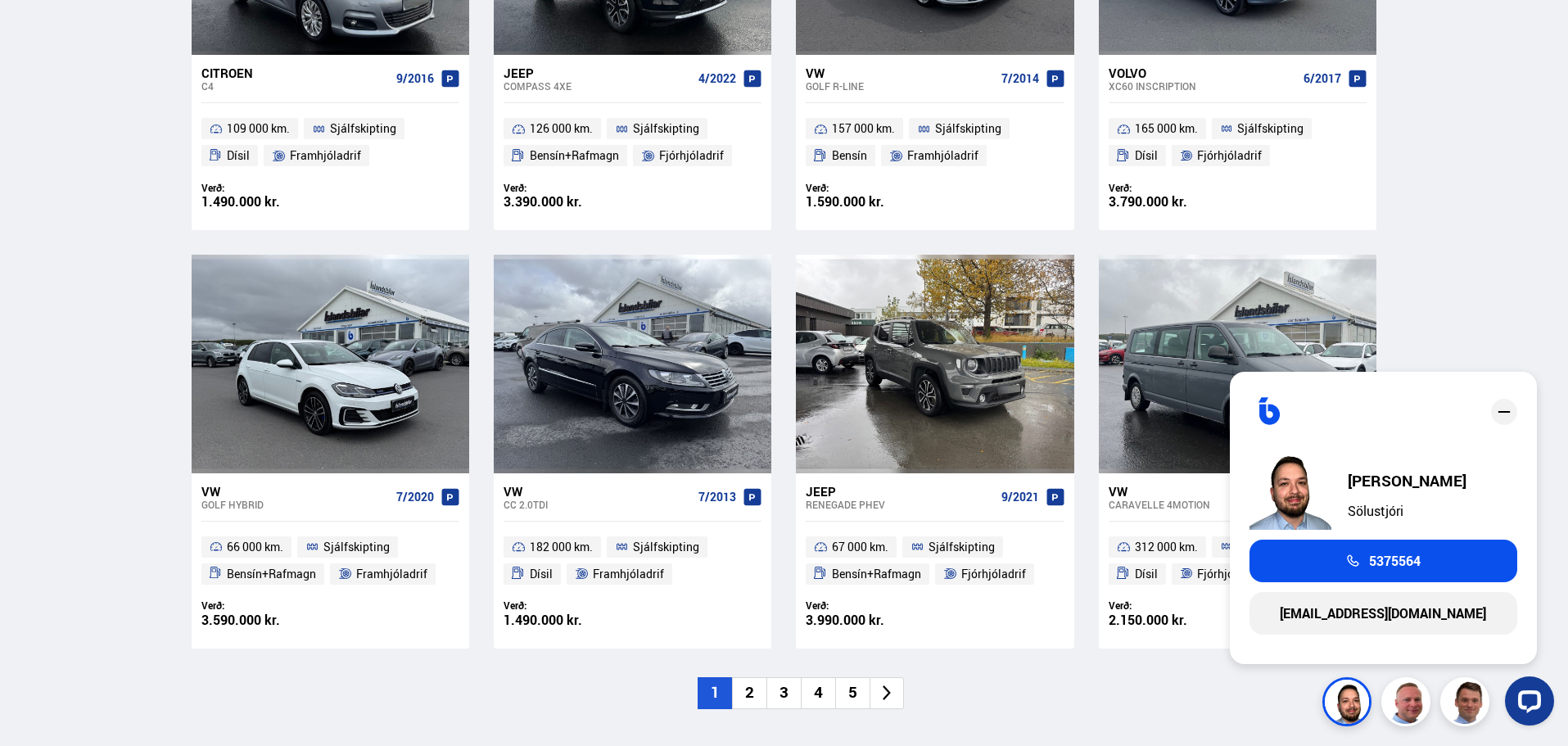
click at [1506, 260] on div "Söluskrá Þjónusta Íslandsbílar [DOMAIN_NAME] Íslandsvörn Leiðbeiningar Um okkur…" at bounding box center [784, 663] width 1568 height 3291
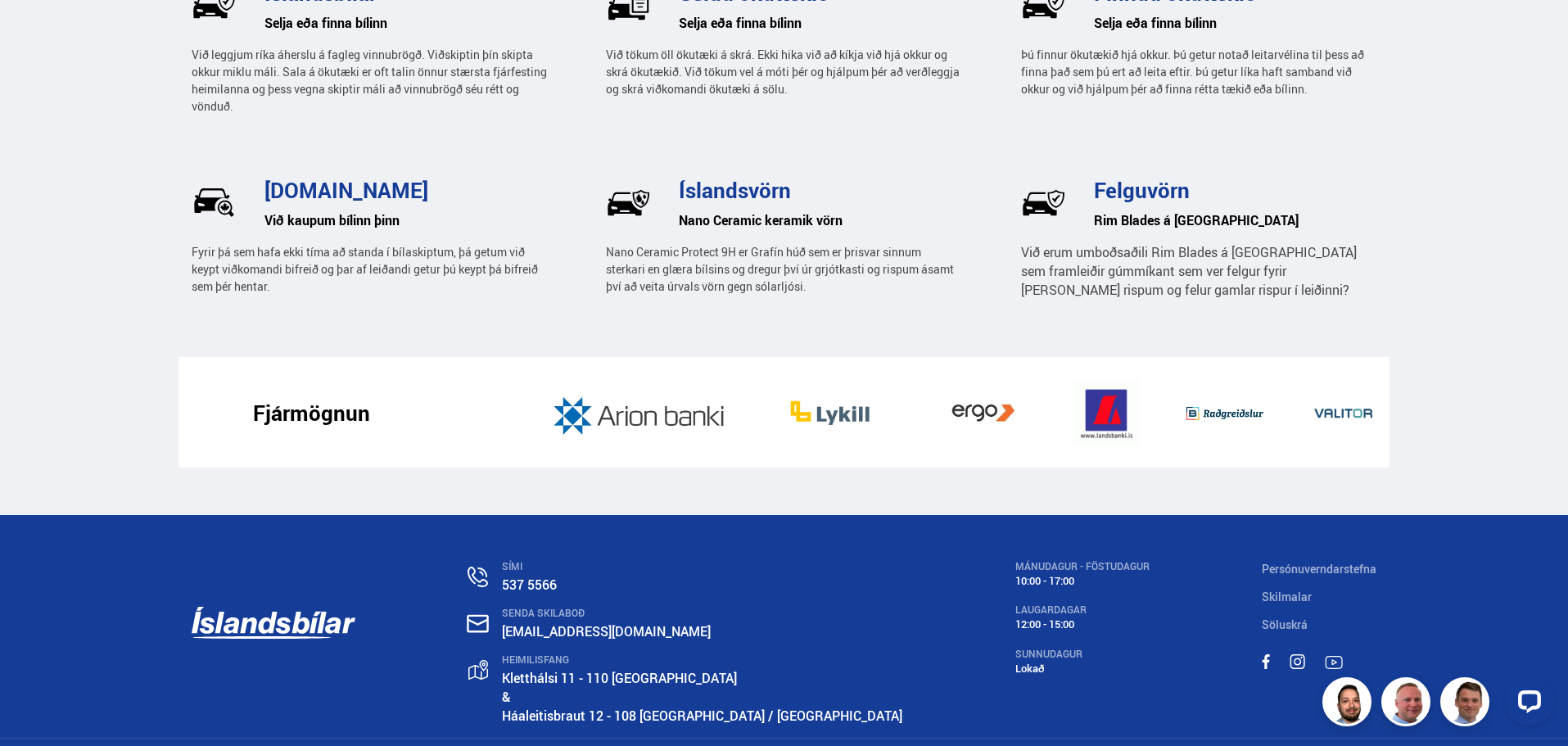
scroll to position [2544, 0]
